Goal: Task Accomplishment & Management: Complete application form

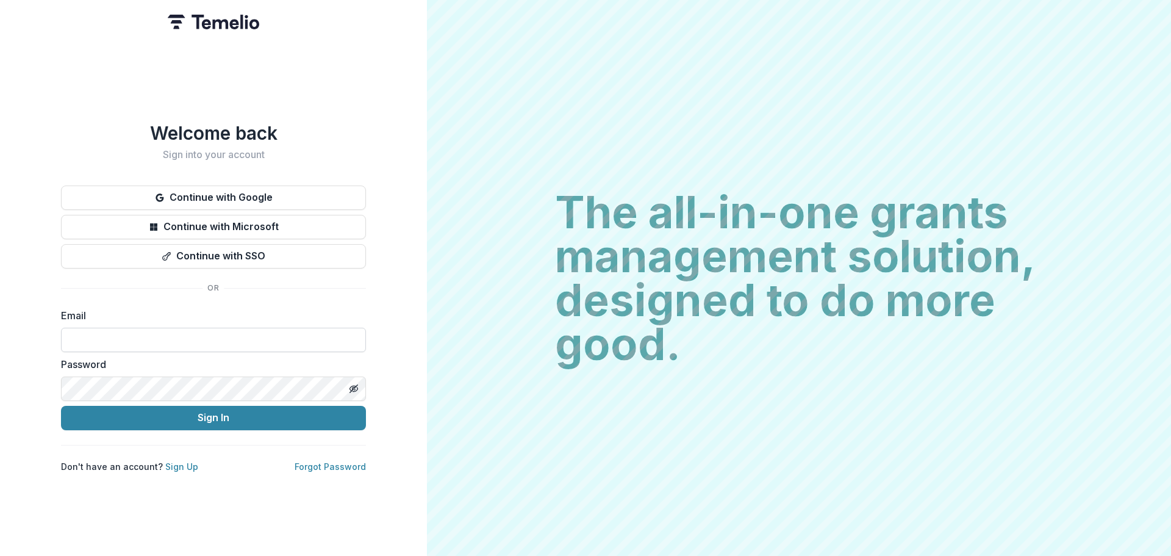
click at [101, 336] on input at bounding box center [213, 339] width 305 height 24
type input "**********"
click at [61, 405] on button "Sign In" at bounding box center [213, 417] width 305 height 24
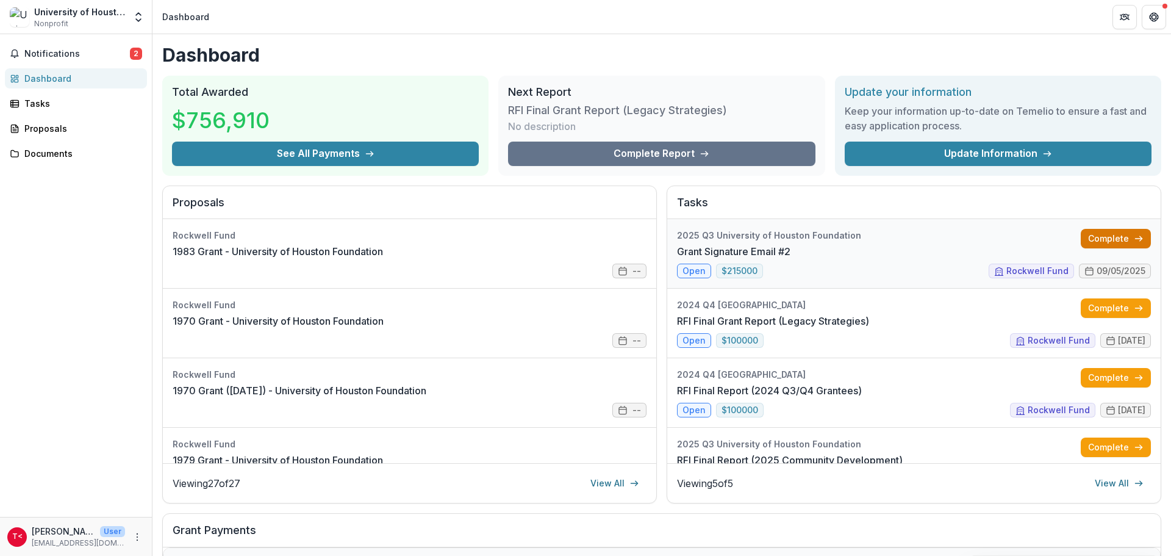
click at [1110, 236] on link "Complete" at bounding box center [1116, 239] width 70 height 20
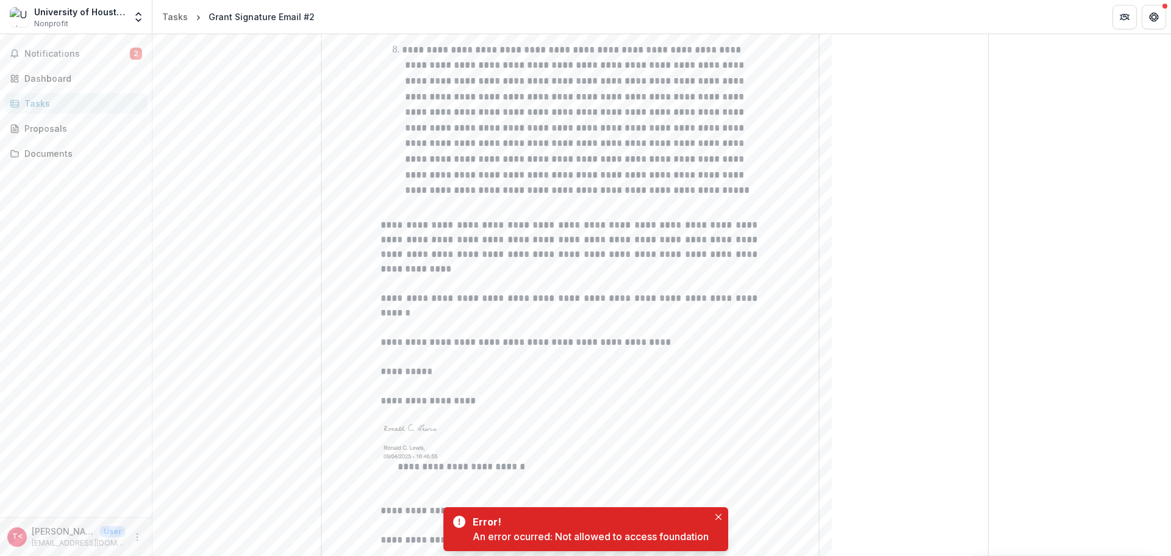
scroll to position [1523, 0]
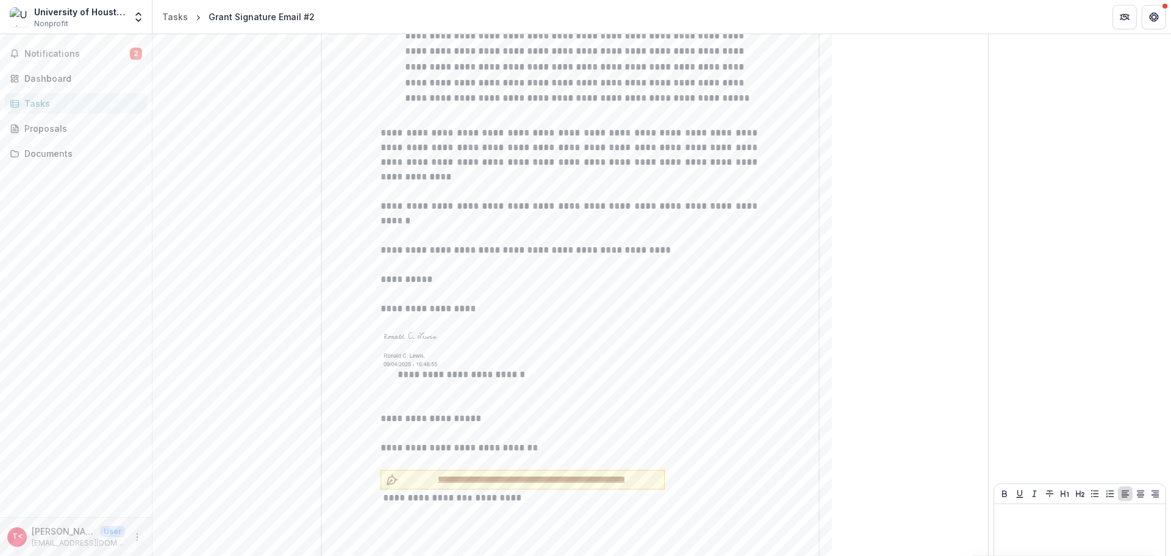
click at [412, 473] on span "**********" at bounding box center [531, 479] width 256 height 13
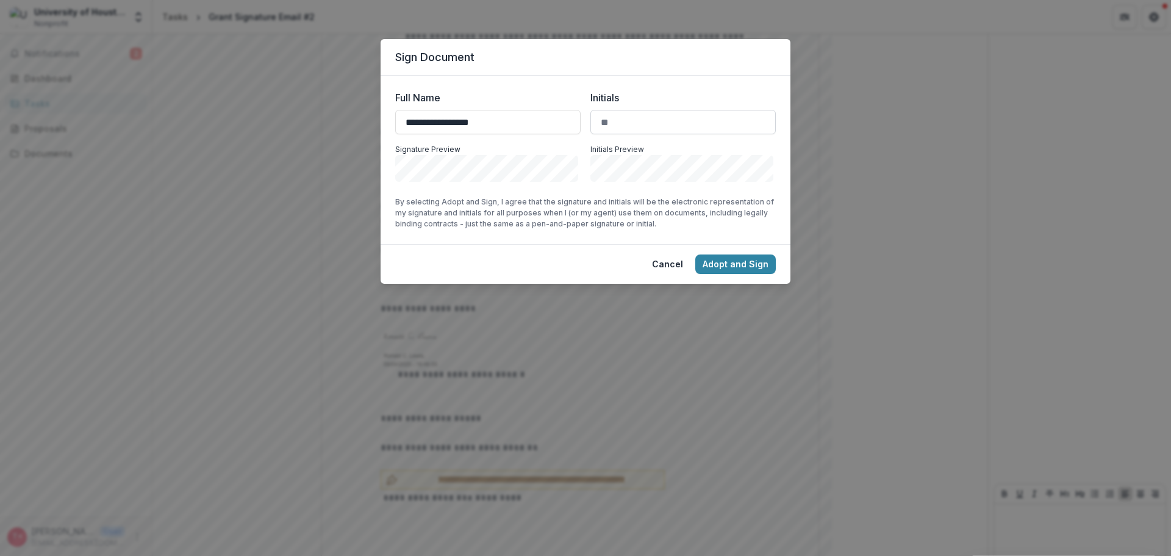
type input "**********"
click at [627, 127] on input "Initials" at bounding box center [682, 122] width 185 height 24
type input "***"
click at [743, 271] on button "Adopt and Sign" at bounding box center [735, 264] width 80 height 20
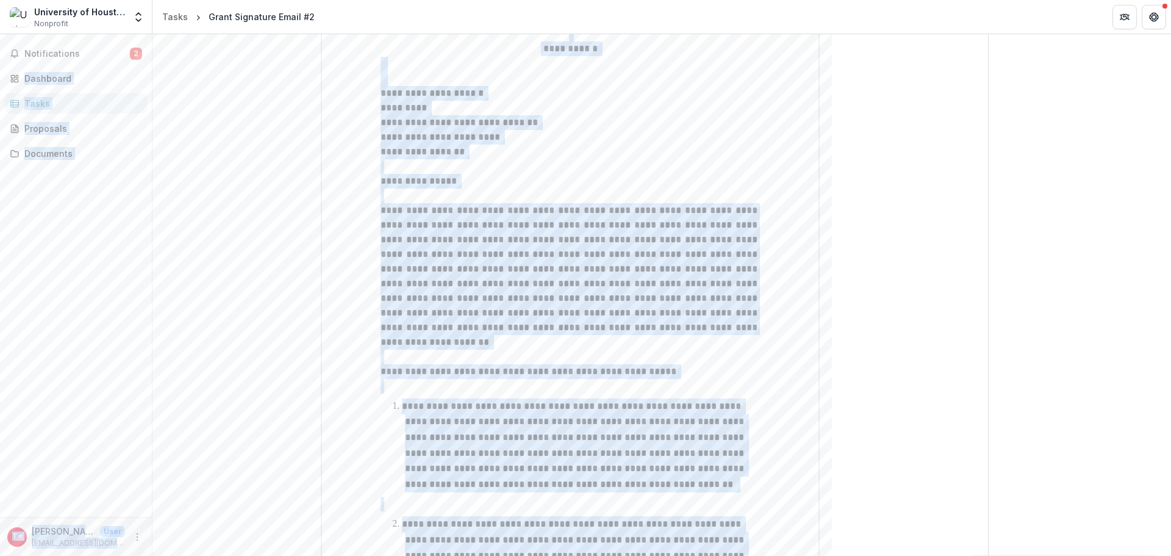
scroll to position [0, 0]
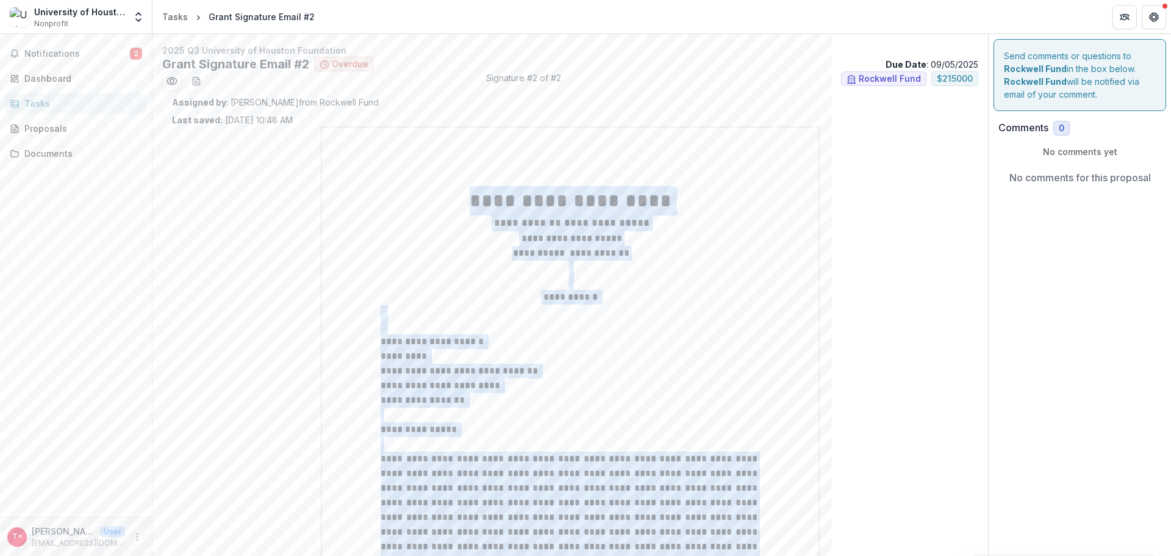
drag, startPoint x: 462, startPoint y: 196, endPoint x: 457, endPoint y: 173, distance: 23.7
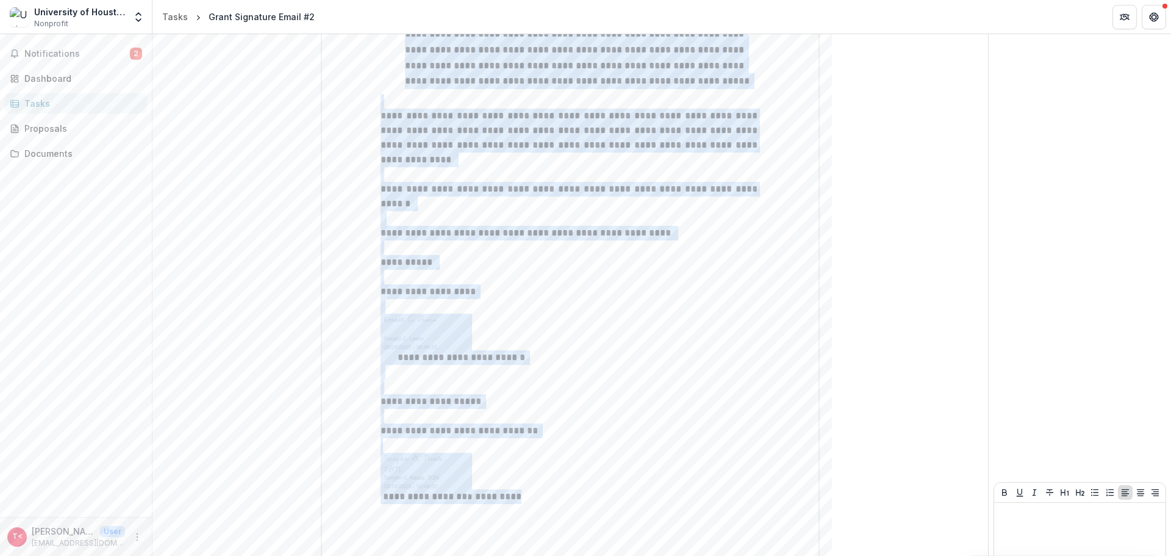
scroll to position [152, 0]
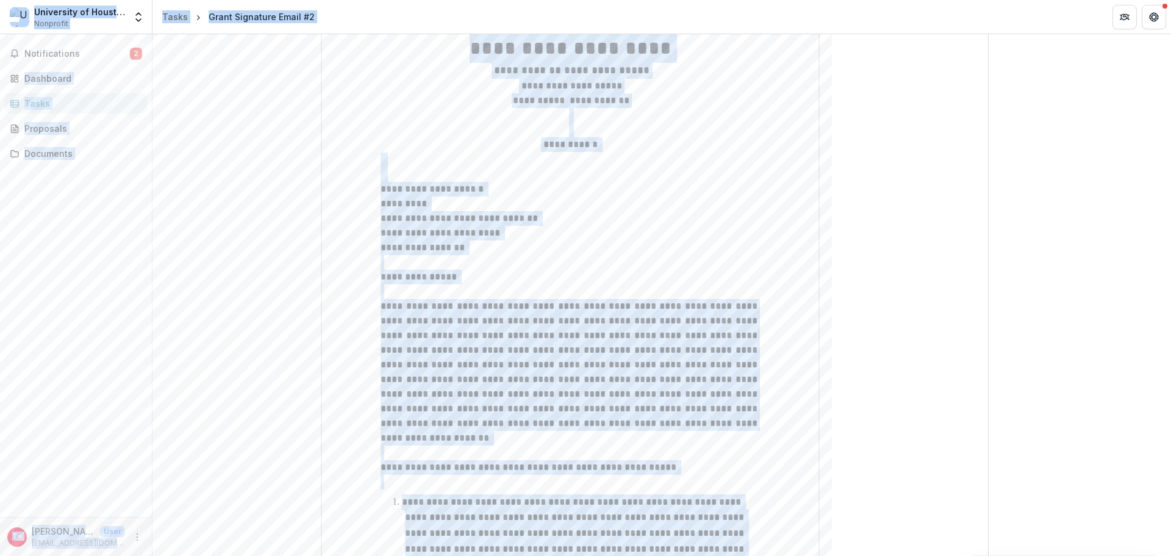
click at [696, 262] on p at bounding box center [569, 262] width 379 height 15
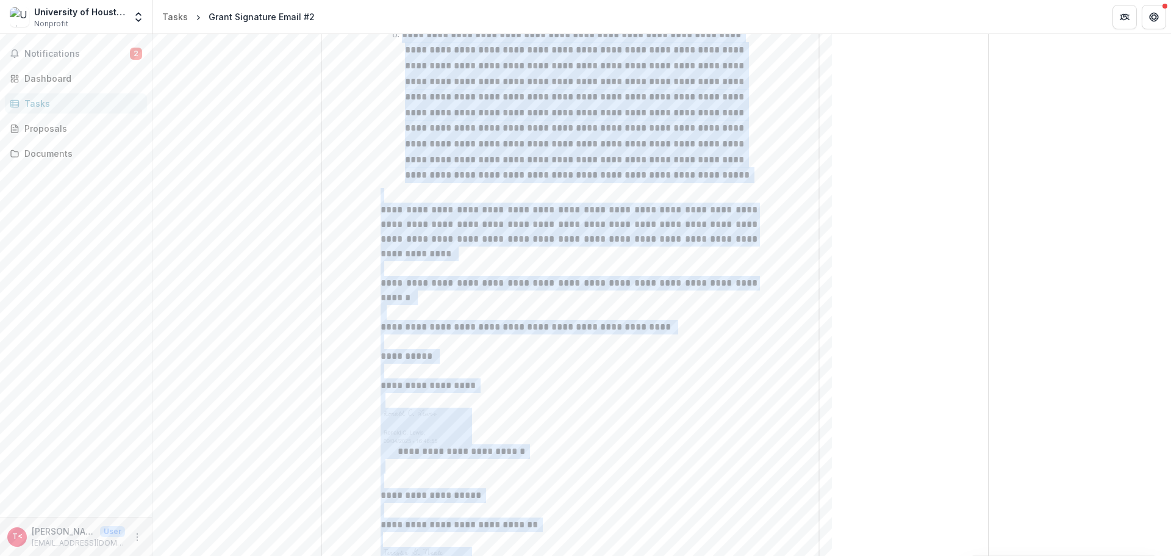
scroll to position [1540, 0]
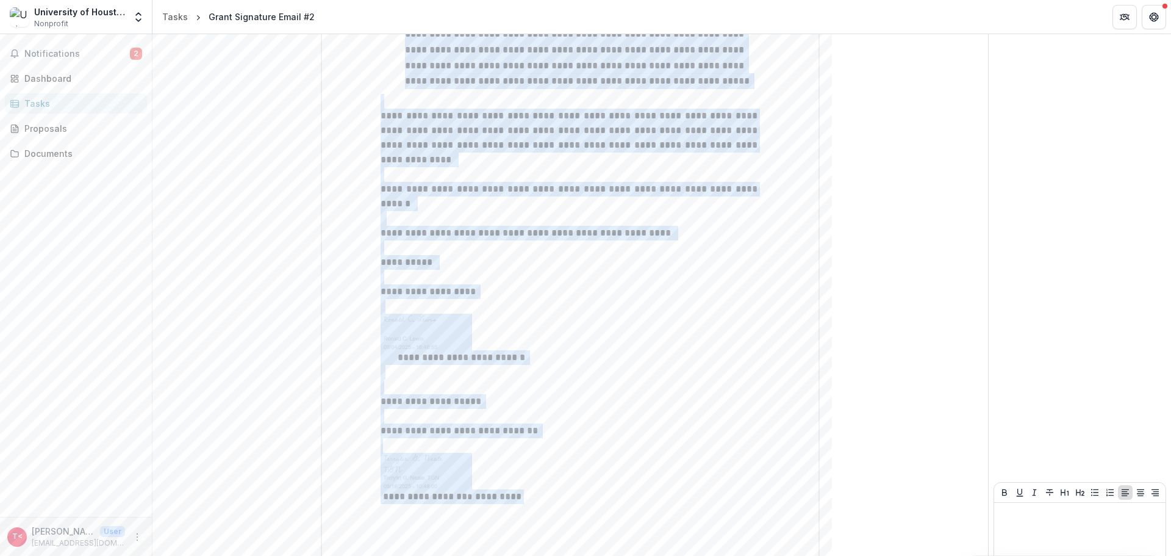
drag, startPoint x: 464, startPoint y: 198, endPoint x: 731, endPoint y: 443, distance: 362.1
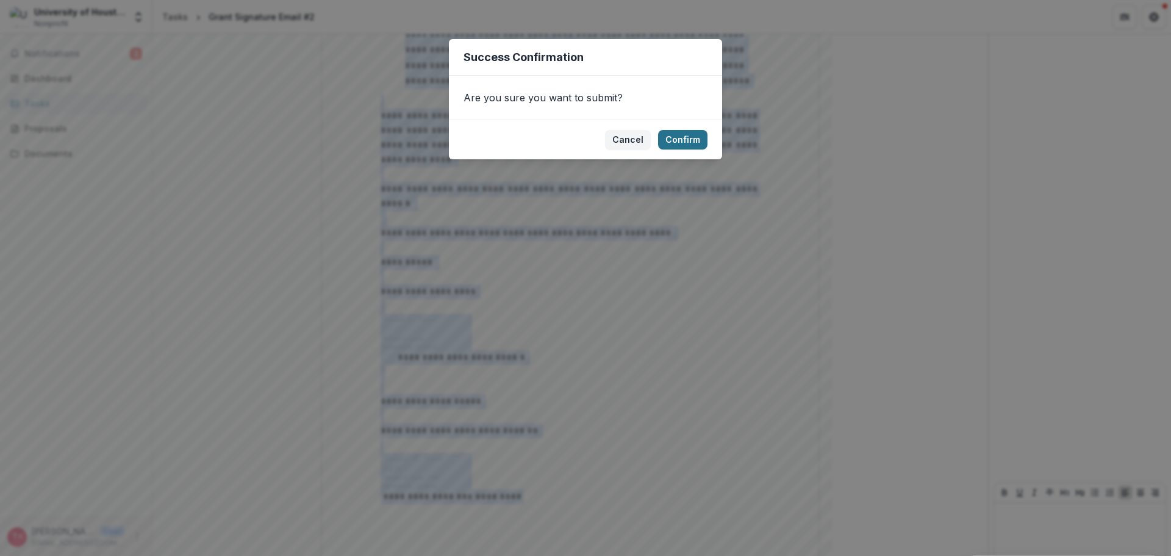
click at [677, 138] on button "Confirm" at bounding box center [682, 140] width 49 height 20
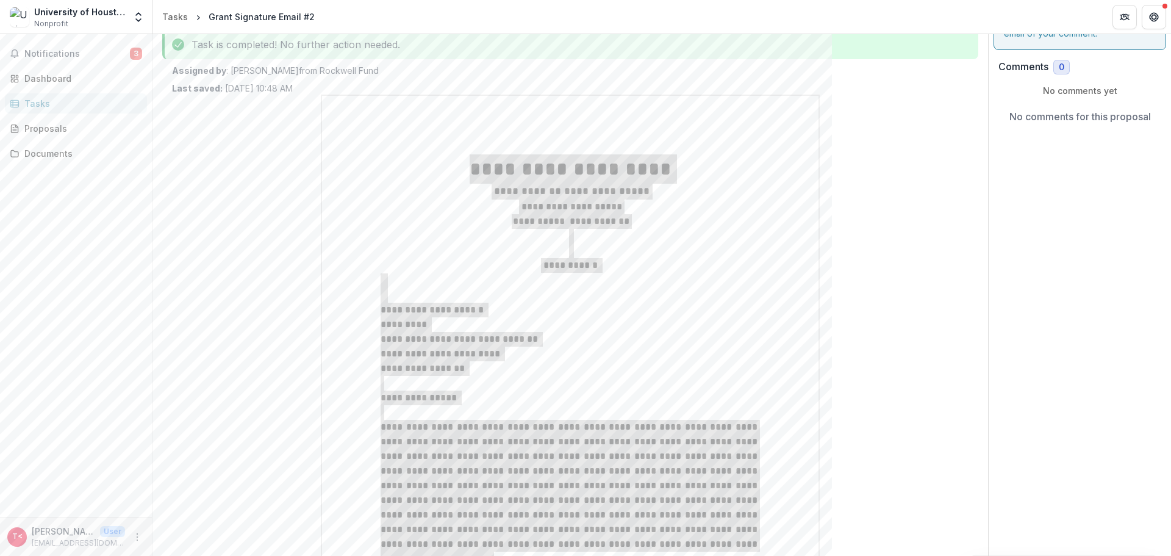
scroll to position [0, 0]
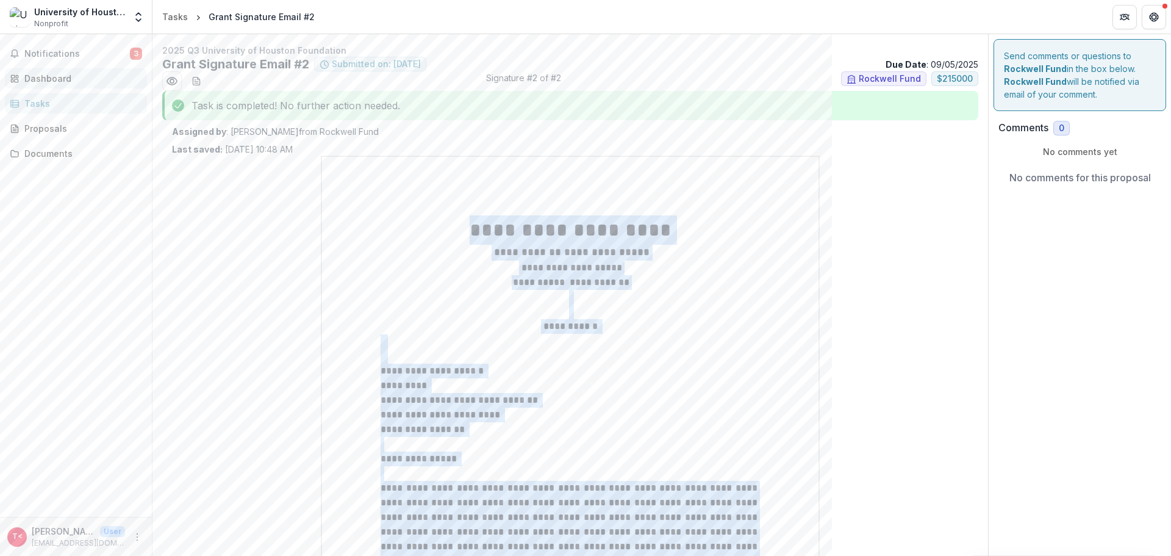
click at [65, 79] on div "Dashboard" at bounding box center [80, 78] width 113 height 13
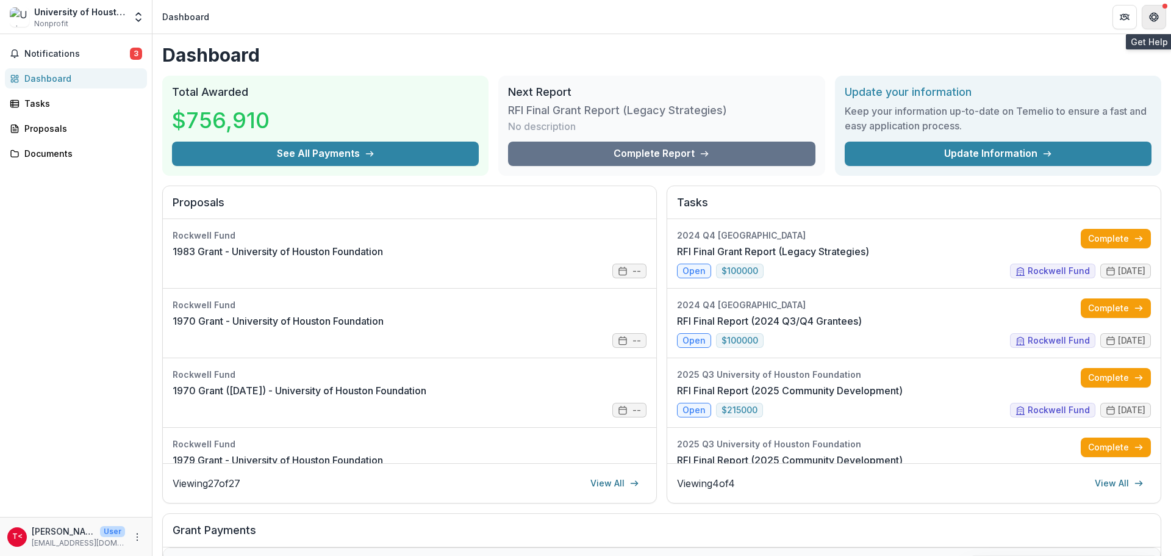
click at [1154, 19] on icon "Get Help" at bounding box center [1153, 20] width 3 height 2
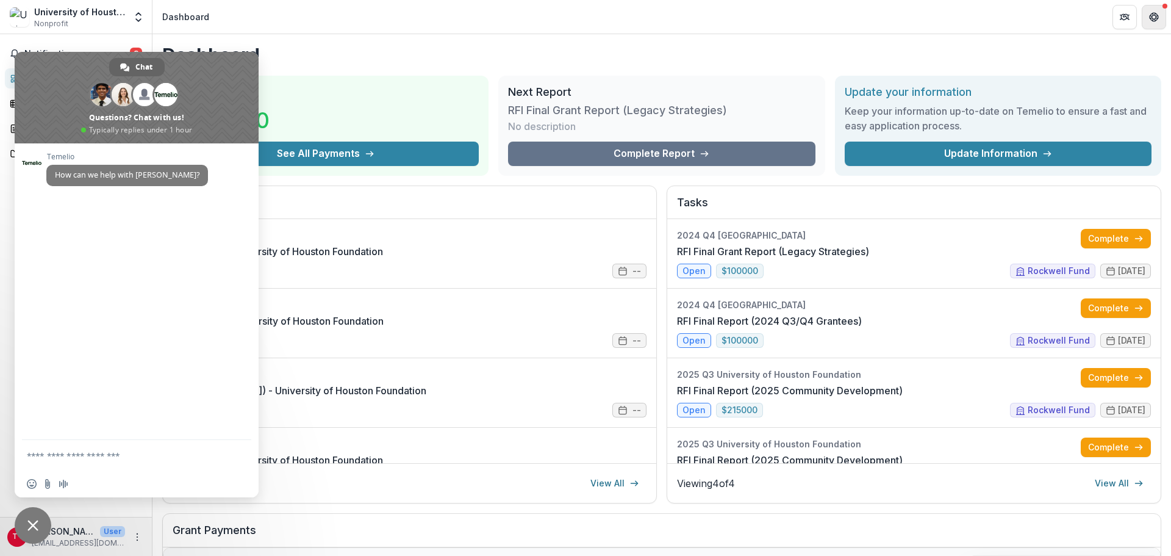
click at [1154, 19] on icon "Get Help" at bounding box center [1153, 20] width 3 height 2
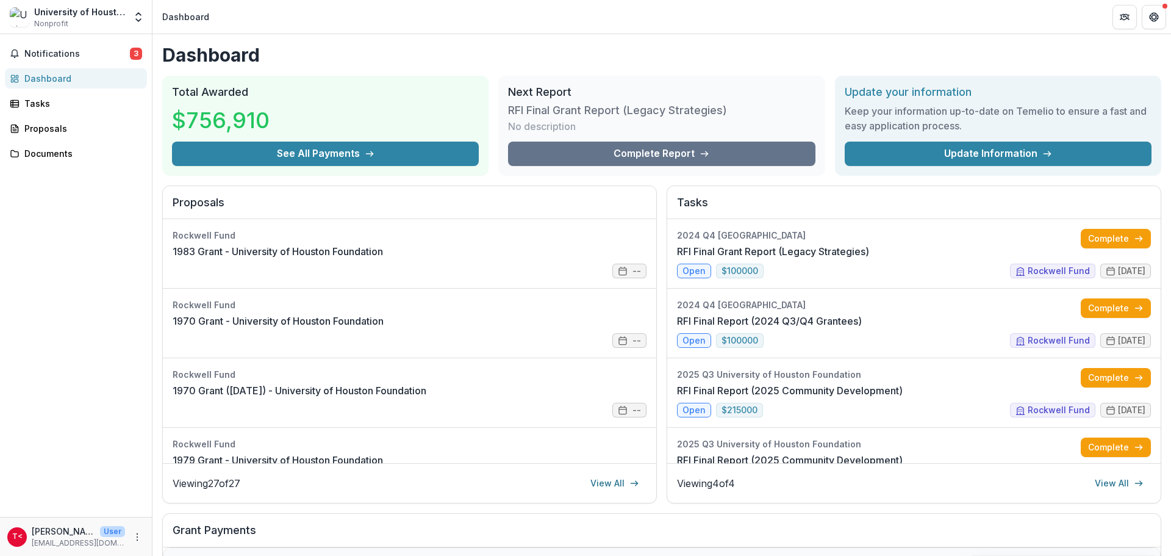
click at [60, 540] on p "[EMAIL_ADDRESS][DOMAIN_NAME]" at bounding box center [78, 542] width 93 height 11
click at [137, 537] on icon "More" at bounding box center [137, 537] width 10 height 10
click at [188, 532] on button "Logout" at bounding box center [217, 531] width 130 height 20
